Goal: Navigation & Orientation: Find specific page/section

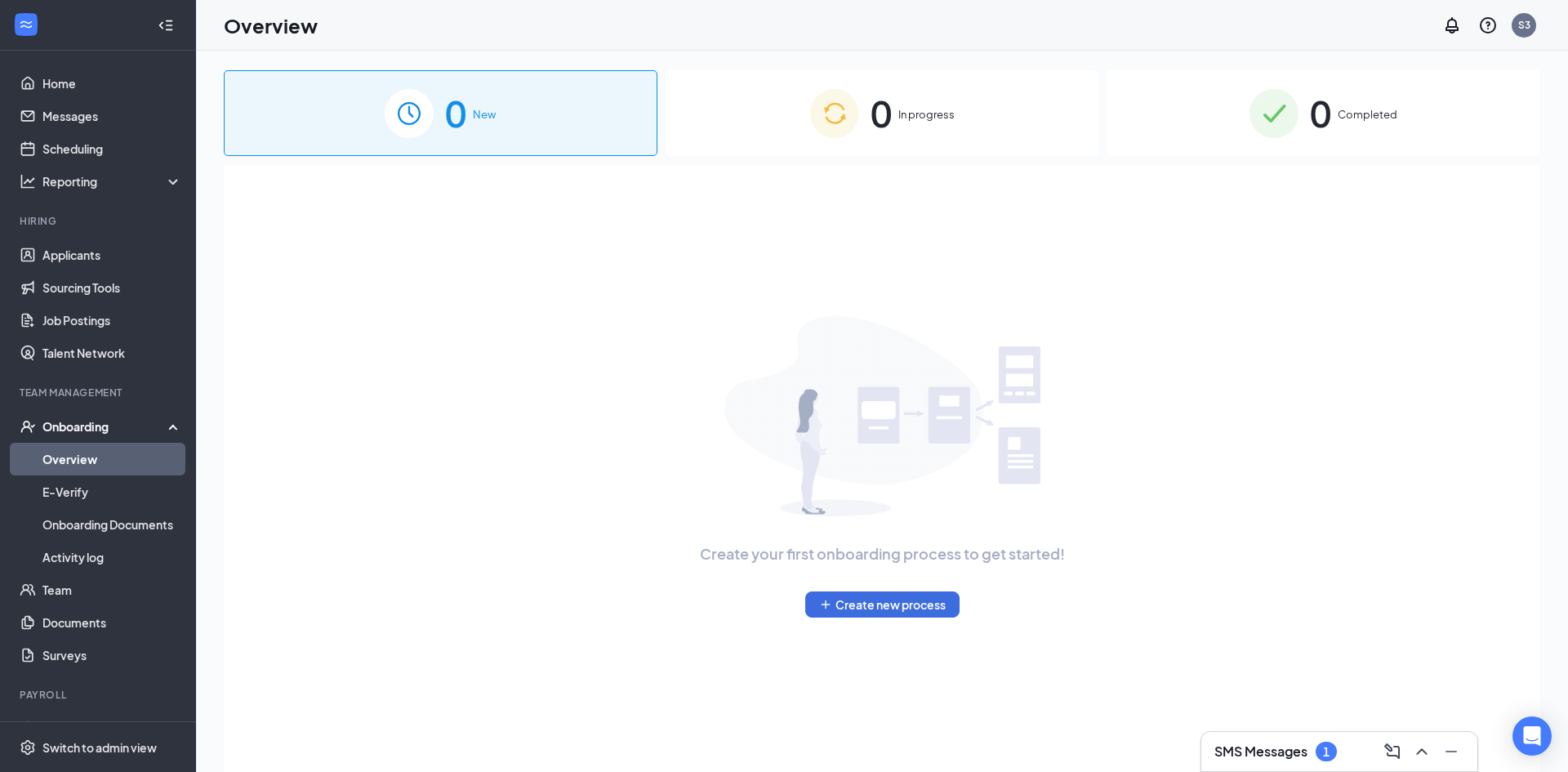
click at [1263, 743] on h3 "SMS Messages" at bounding box center [1261, 751] width 93 height 18
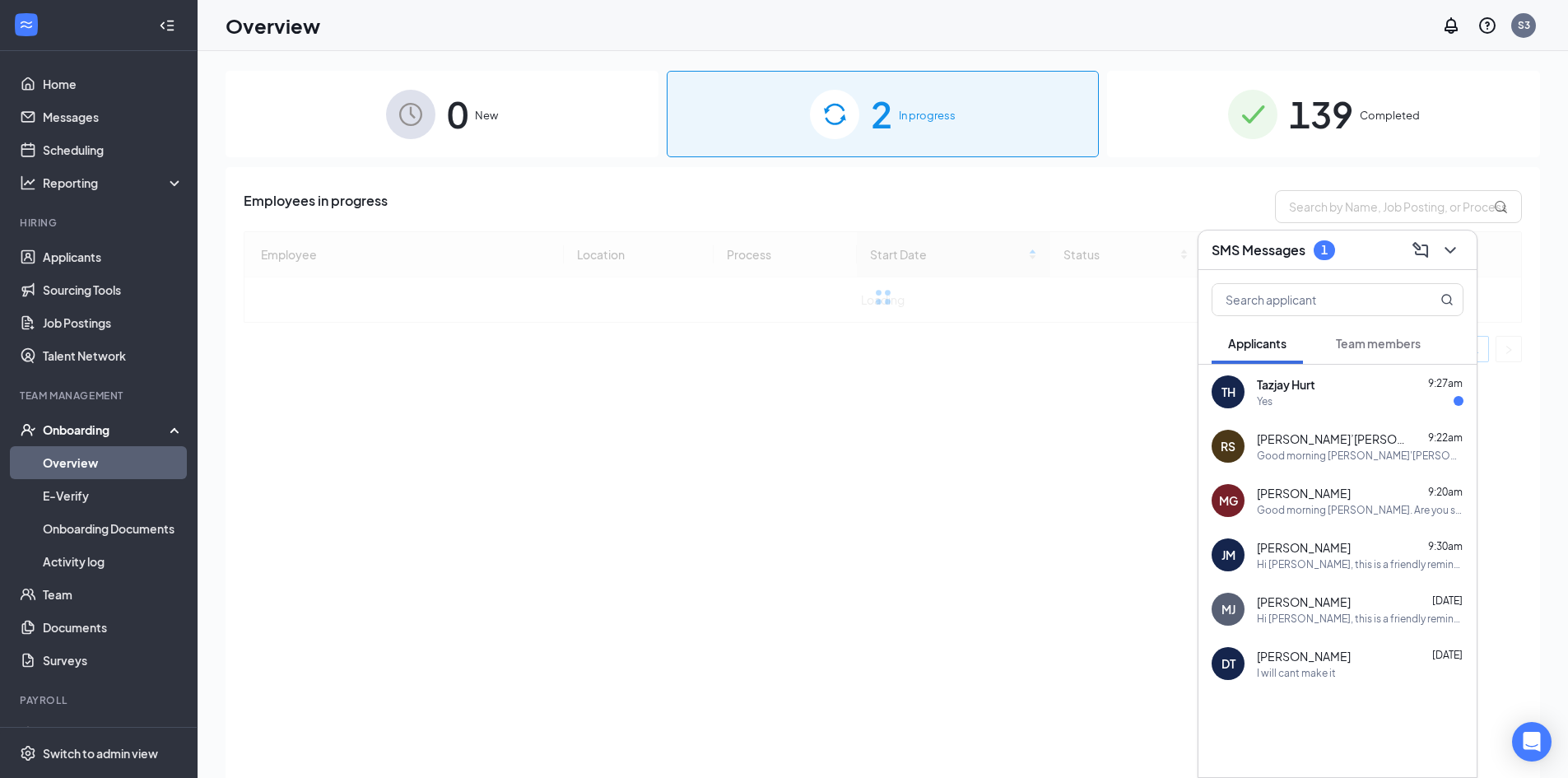
click at [1367, 331] on button "Team members" at bounding box center [1379, 344] width 118 height 42
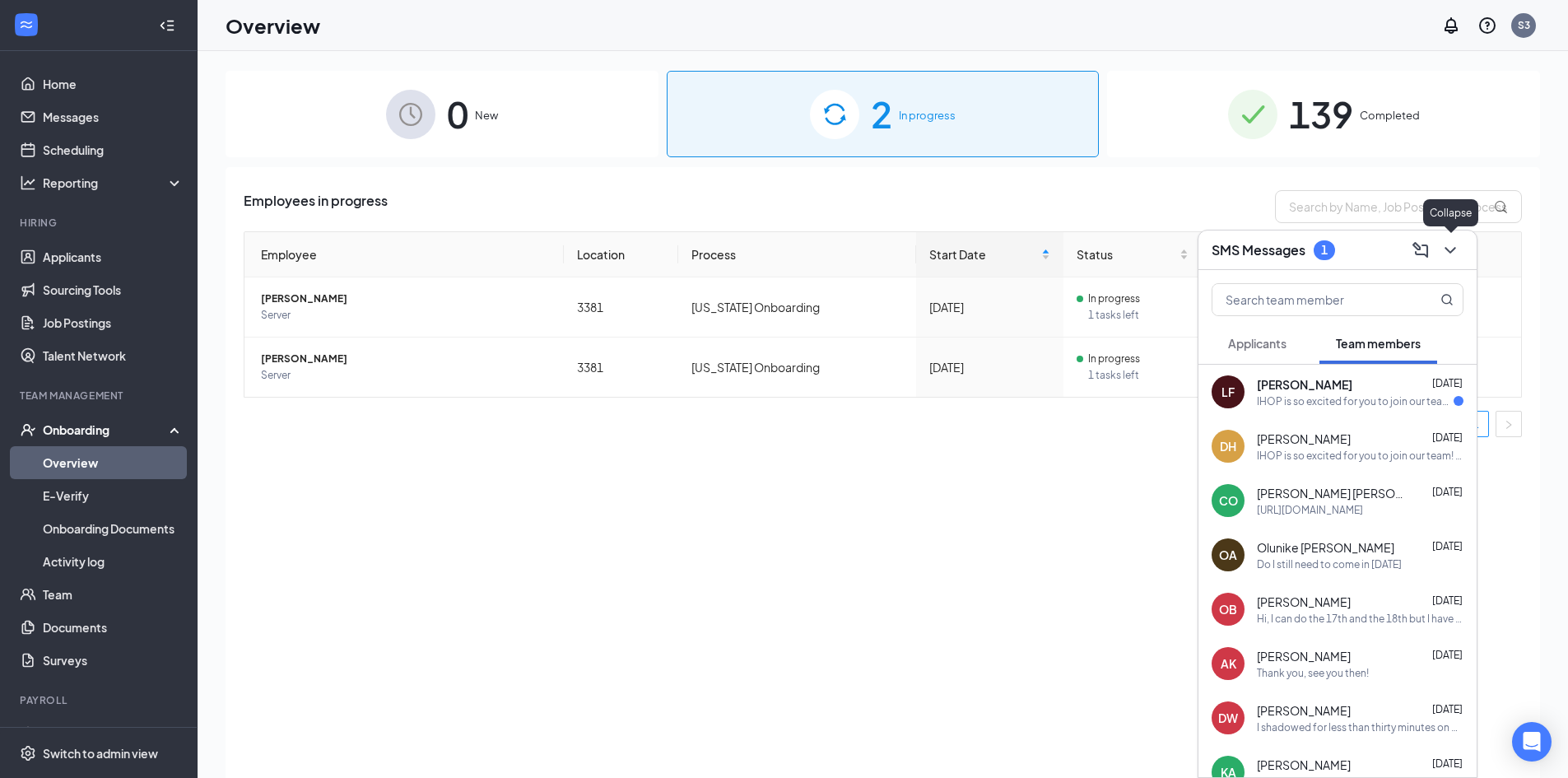
click at [1454, 256] on icon "ChevronDown" at bounding box center [1451, 250] width 20 height 20
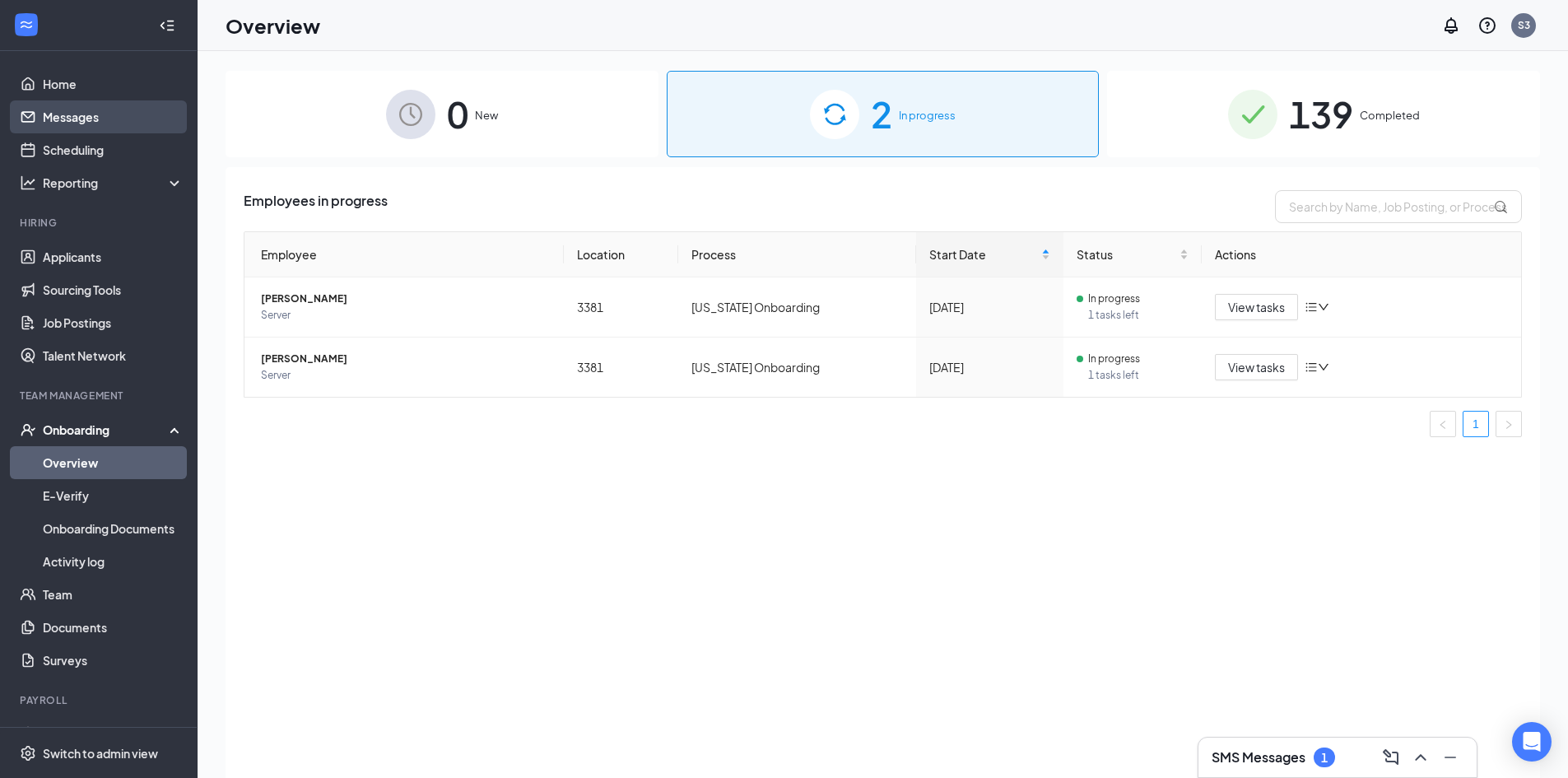
click at [74, 128] on link "Messages" at bounding box center [113, 117] width 140 height 33
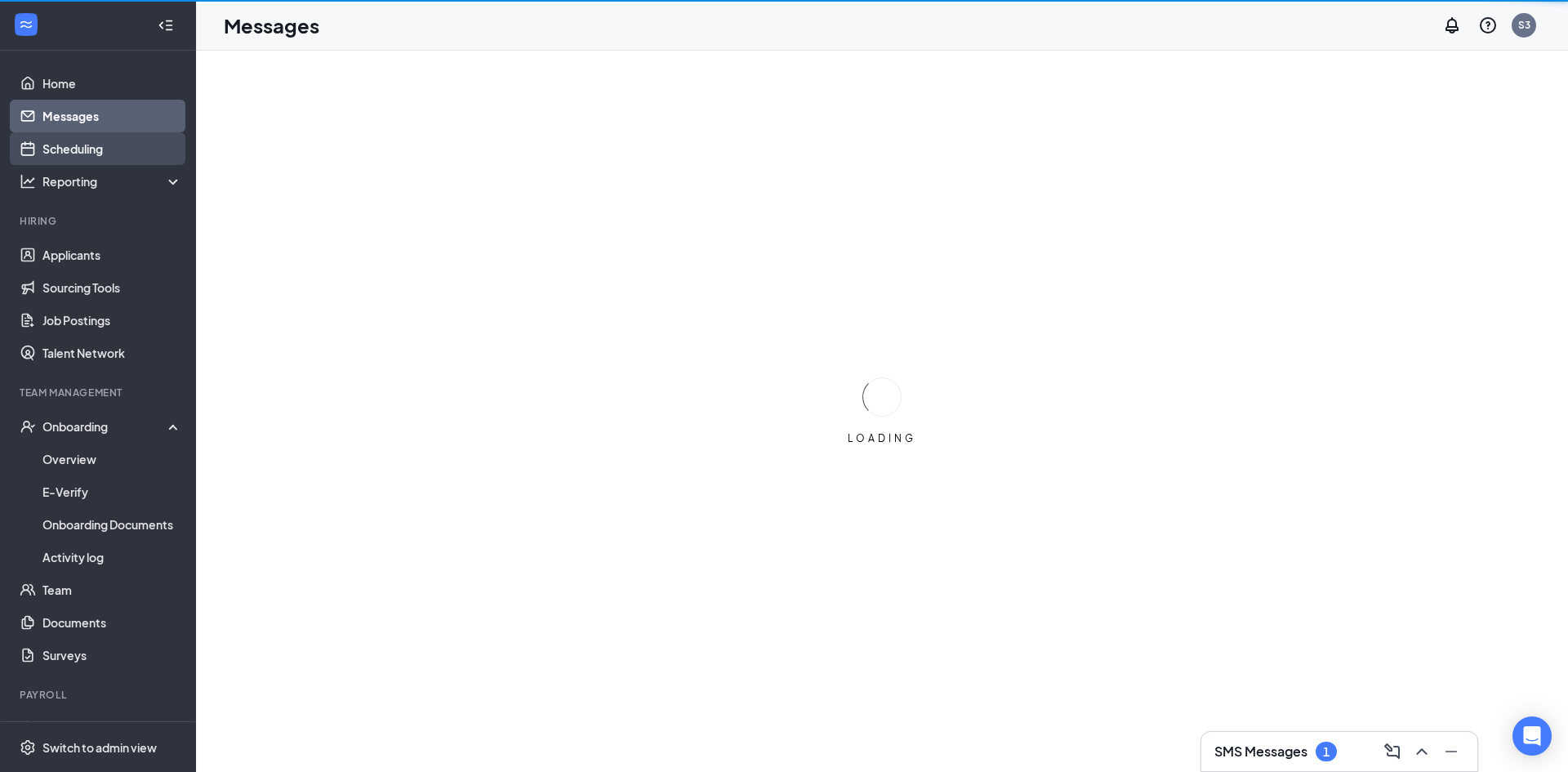
click at [76, 138] on link "Scheduling" at bounding box center [112, 149] width 139 height 33
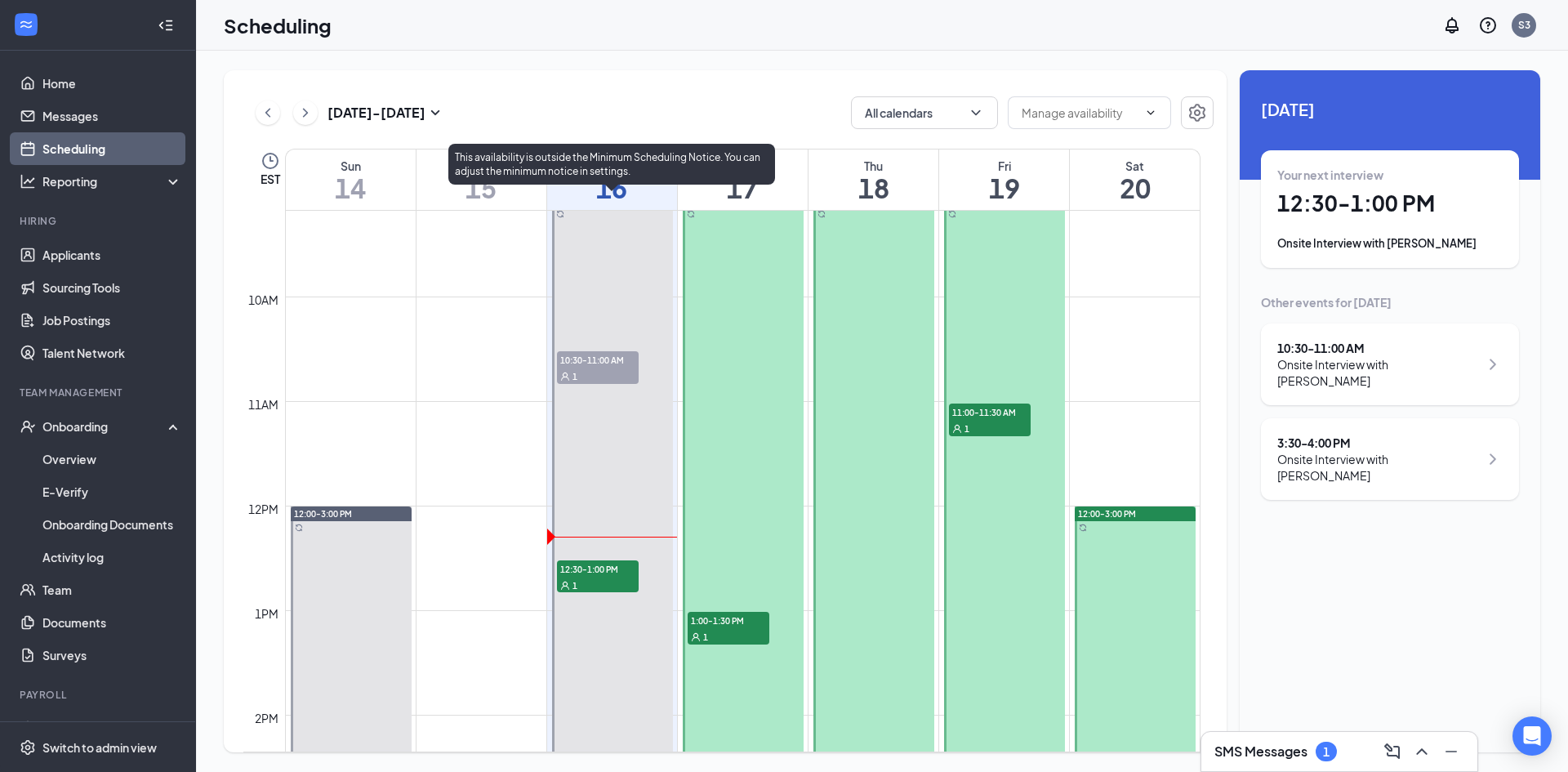
scroll to position [961, 0]
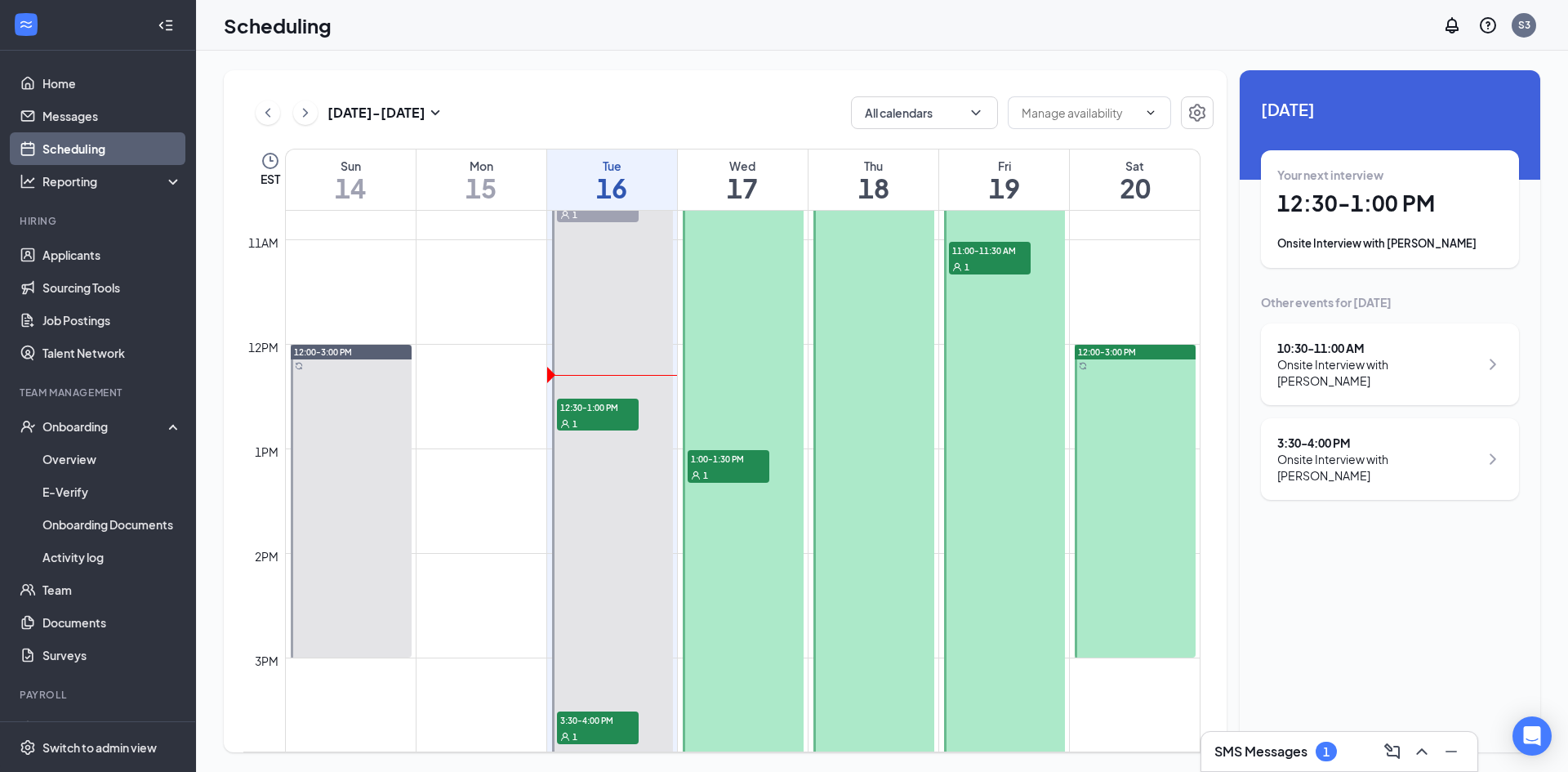
click at [745, 471] on div "1" at bounding box center [728, 475] width 82 height 16
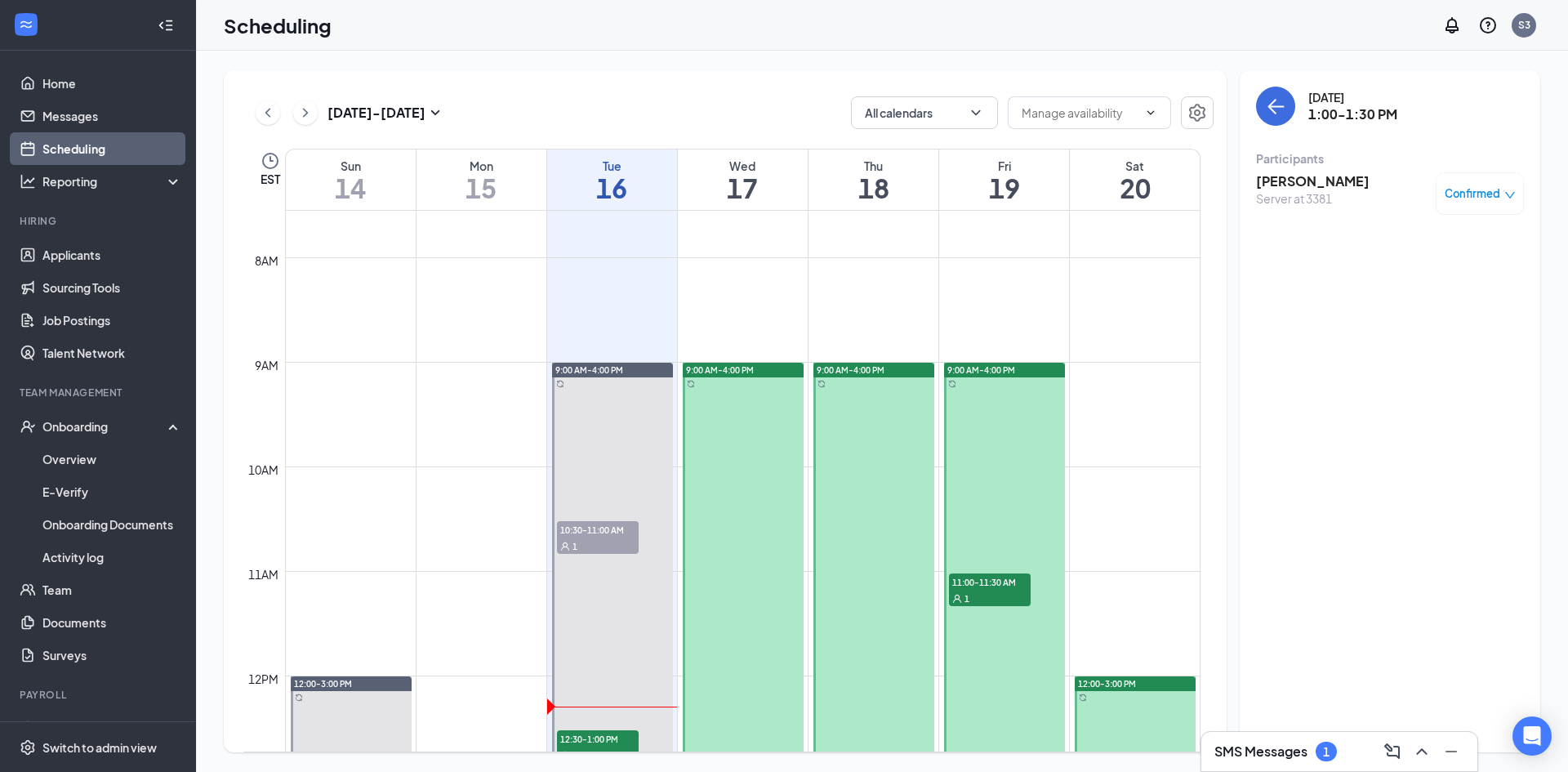
scroll to position [788, 0]
